Goal: Task Accomplishment & Management: Use online tool/utility

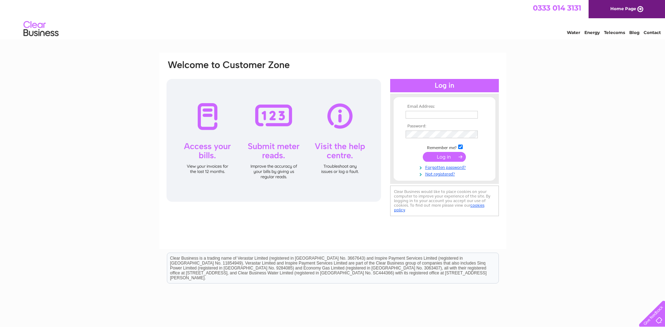
type input "sue.bailey1@talk21.com"
click at [438, 157] on input "submit" at bounding box center [444, 157] width 43 height 10
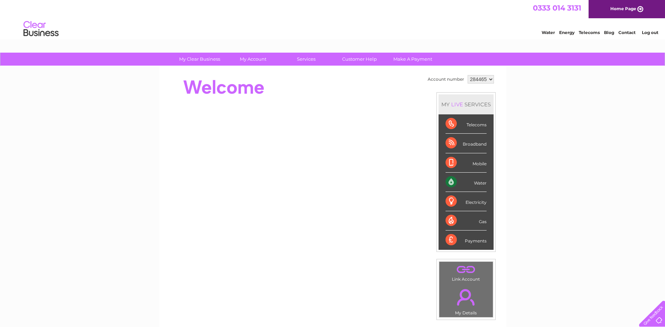
drag, startPoint x: 477, startPoint y: 183, endPoint x: 461, endPoint y: 180, distance: 16.8
click at [477, 183] on div "Water" at bounding box center [465, 181] width 41 height 19
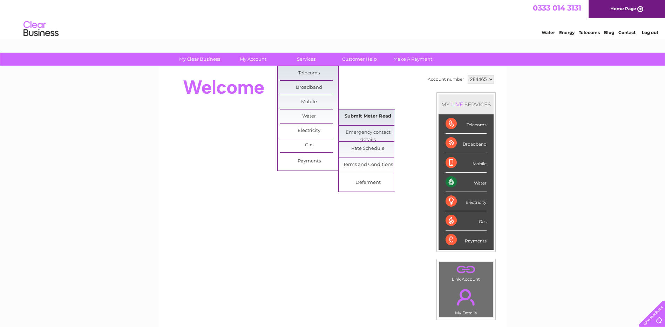
click at [368, 115] on link "Submit Meter Read" at bounding box center [368, 116] width 58 height 14
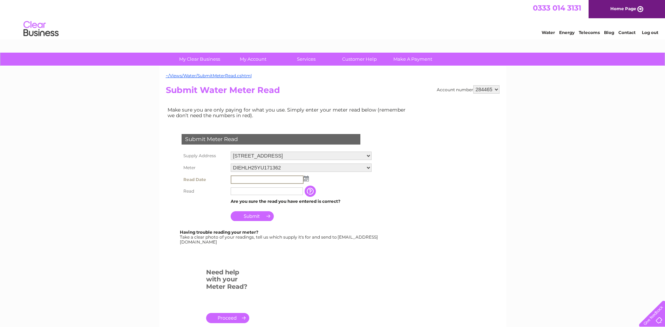
click at [237, 178] on input "text" at bounding box center [267, 179] width 73 height 8
click at [304, 179] on img at bounding box center [305, 179] width 5 height 6
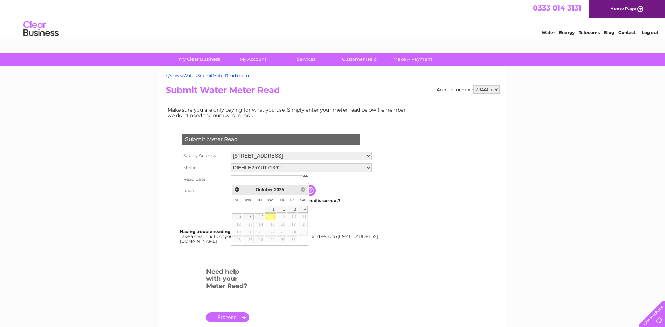
click at [269, 217] on link "8" at bounding box center [270, 216] width 11 height 7
type input "[DATE]"
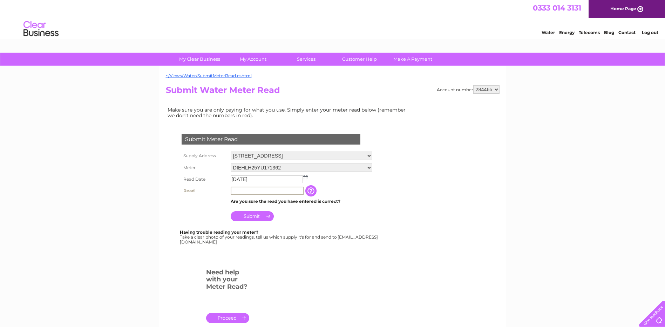
click at [239, 192] on input "text" at bounding box center [267, 190] width 73 height 8
type input "00302"
click at [248, 219] on input "Submit" at bounding box center [252, 215] width 43 height 10
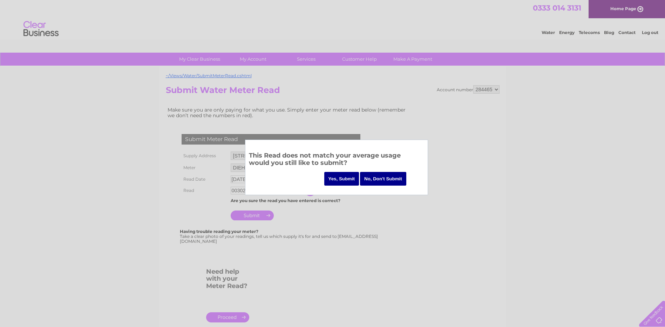
click at [334, 177] on input "Yes, Submit" at bounding box center [341, 179] width 35 height 14
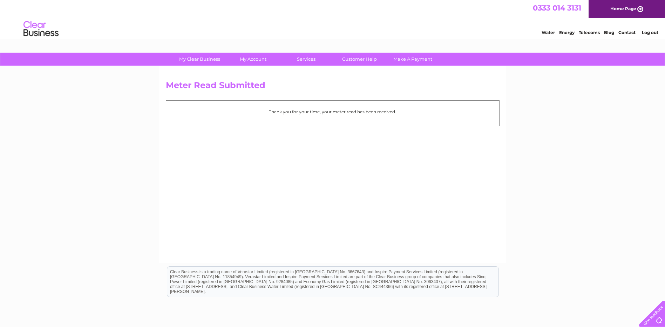
click at [646, 32] on link "Log out" at bounding box center [649, 32] width 16 height 5
